Goal: Download file/media

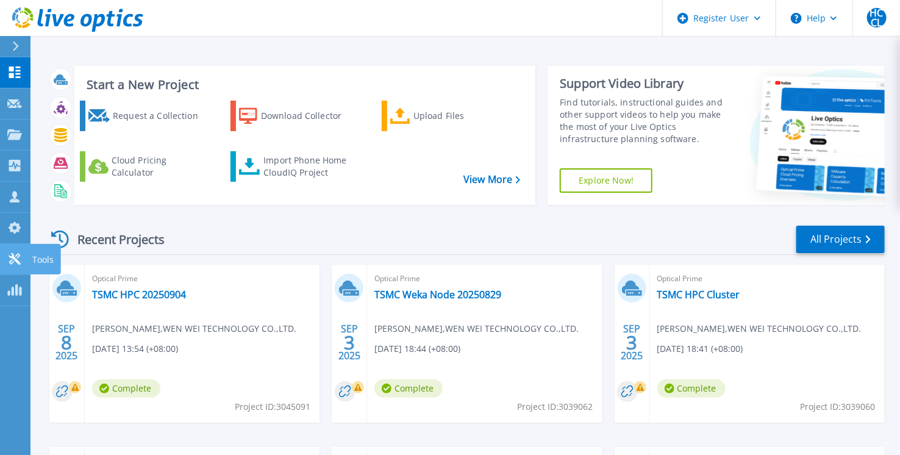
click at [15, 260] on icon at bounding box center [14, 259] width 15 height 12
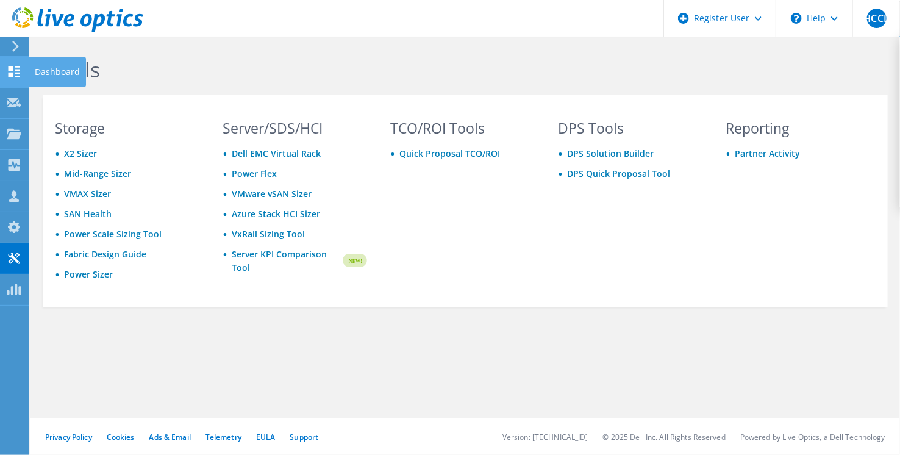
click at [11, 74] on use at bounding box center [15, 72] width 12 height 12
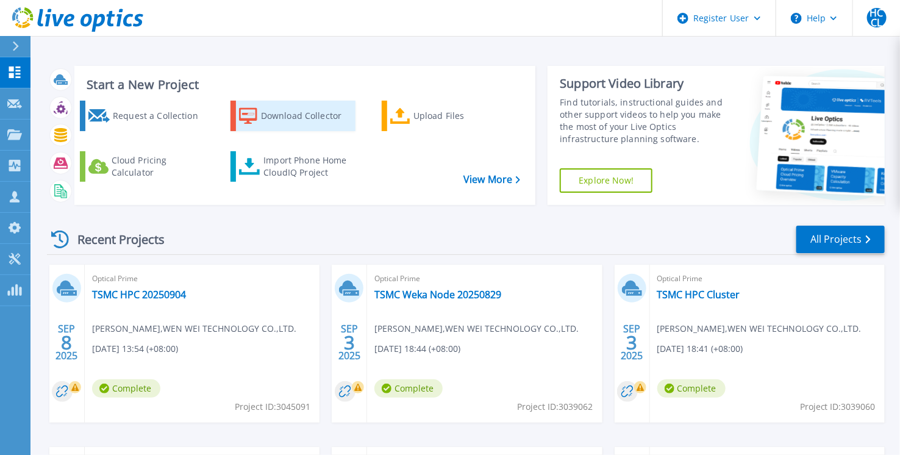
click at [320, 128] on div "Download Collector" at bounding box center [307, 116] width 92 height 24
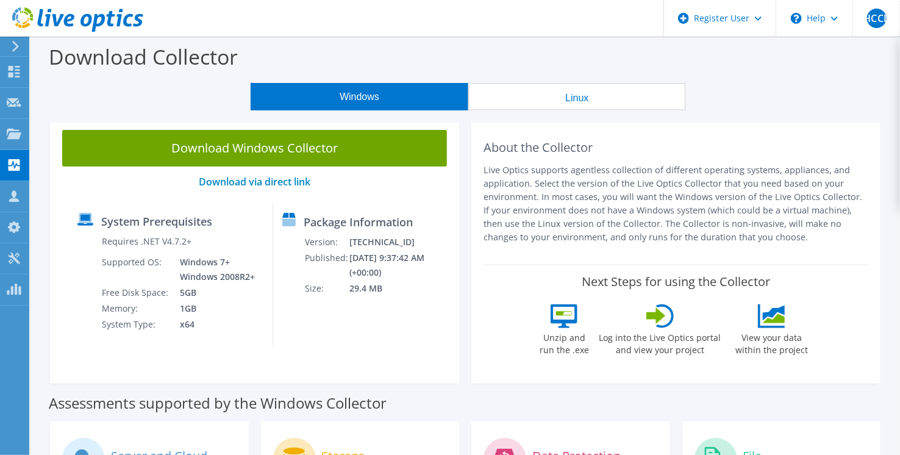
click at [551, 100] on button "Linux" at bounding box center [577, 96] width 218 height 27
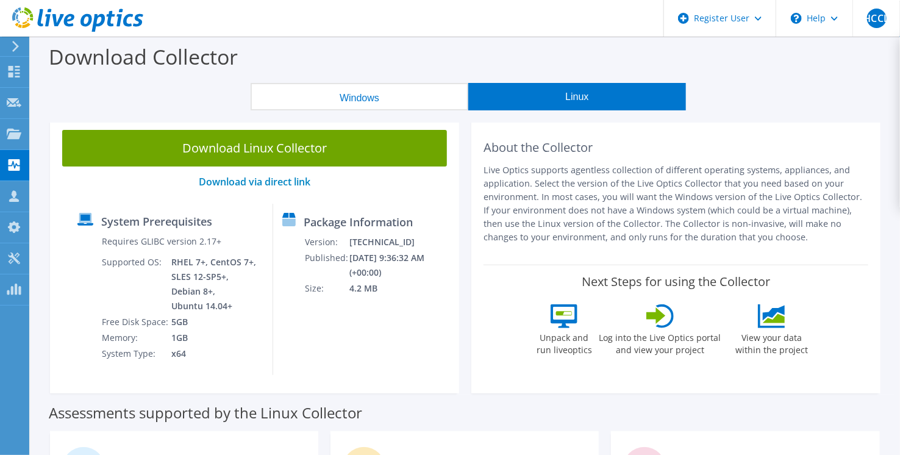
click at [352, 101] on button "Windows" at bounding box center [360, 96] width 218 height 27
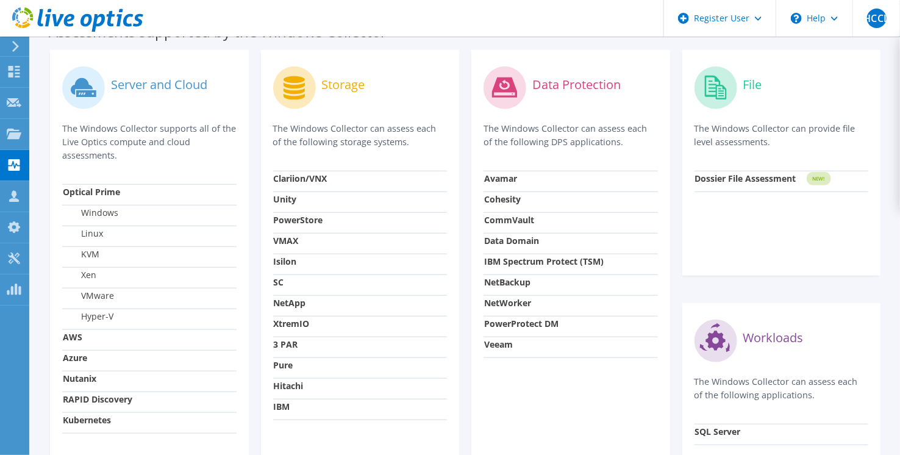
scroll to position [101, 0]
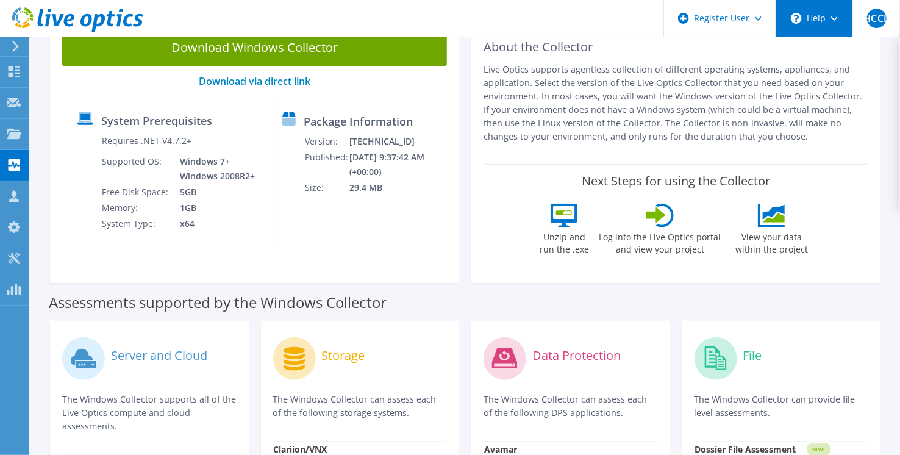
click at [822, 21] on div "\n Help" at bounding box center [813, 18] width 77 height 37
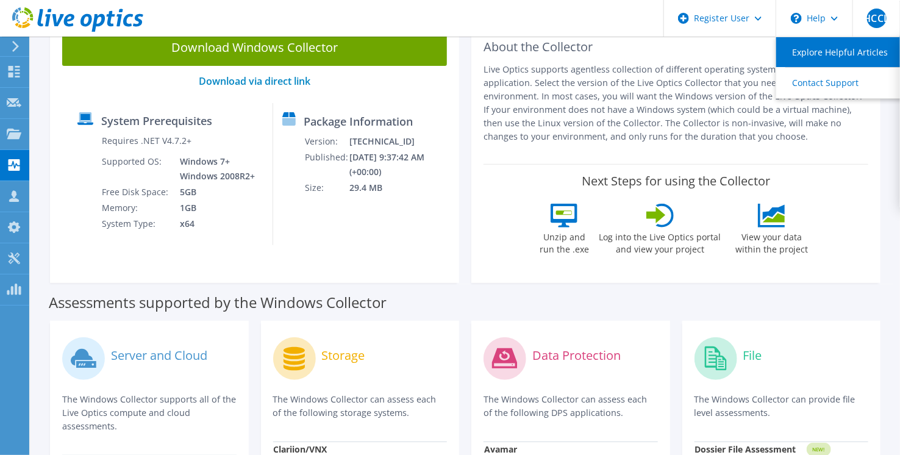
click at [825, 51] on link "Explore Helpful Articles" at bounding box center [844, 52] width 136 height 30
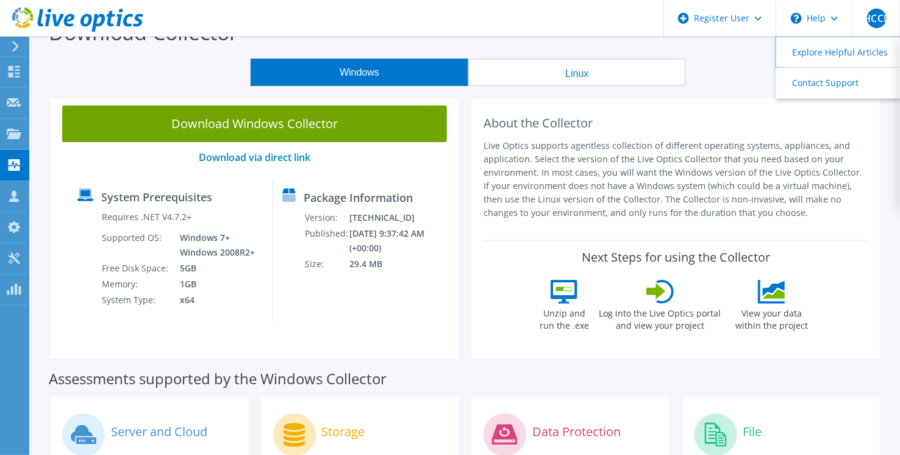
scroll to position [0, 0]
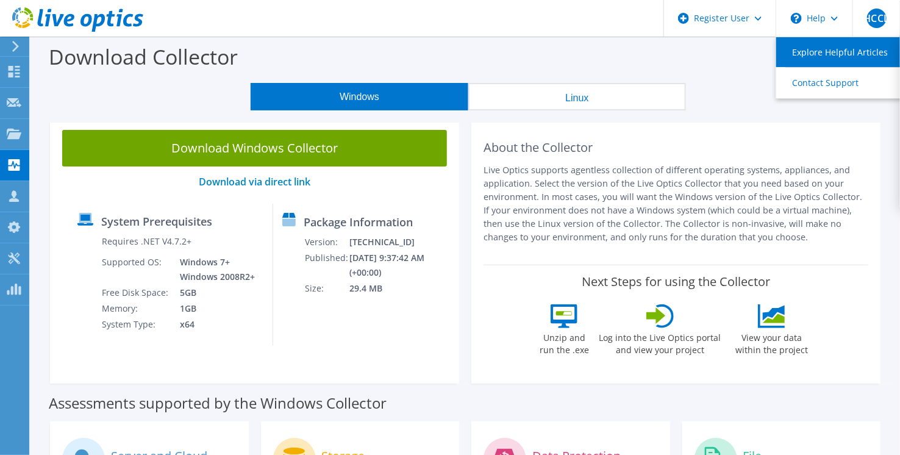
click at [820, 51] on link "Explore Helpful Articles" at bounding box center [844, 52] width 136 height 30
